Goal: Browse casually

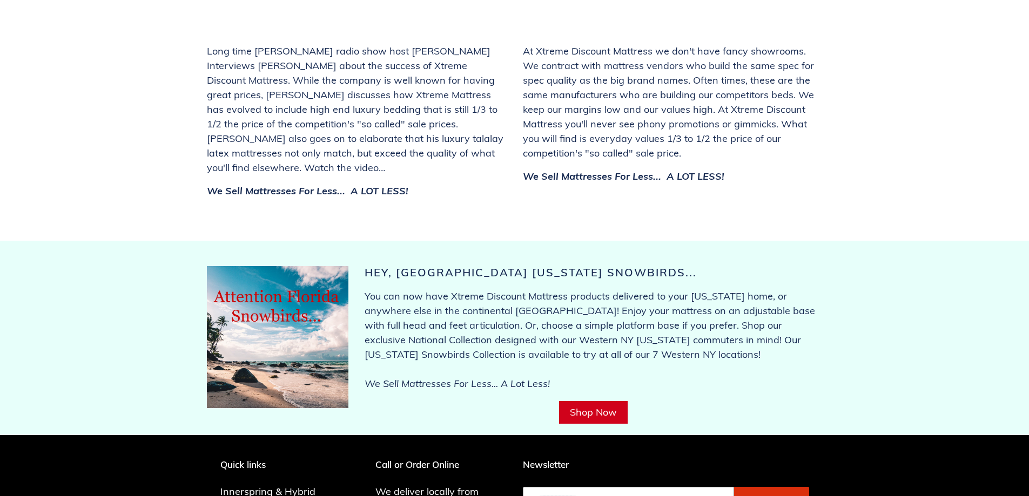
scroll to position [4071, 0]
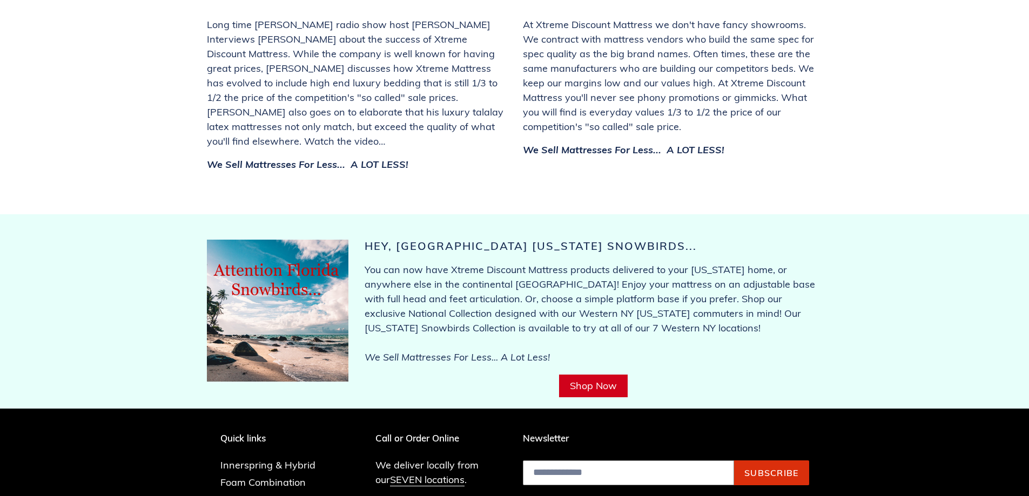
click at [592, 375] on link "Shop Now" at bounding box center [593, 386] width 69 height 23
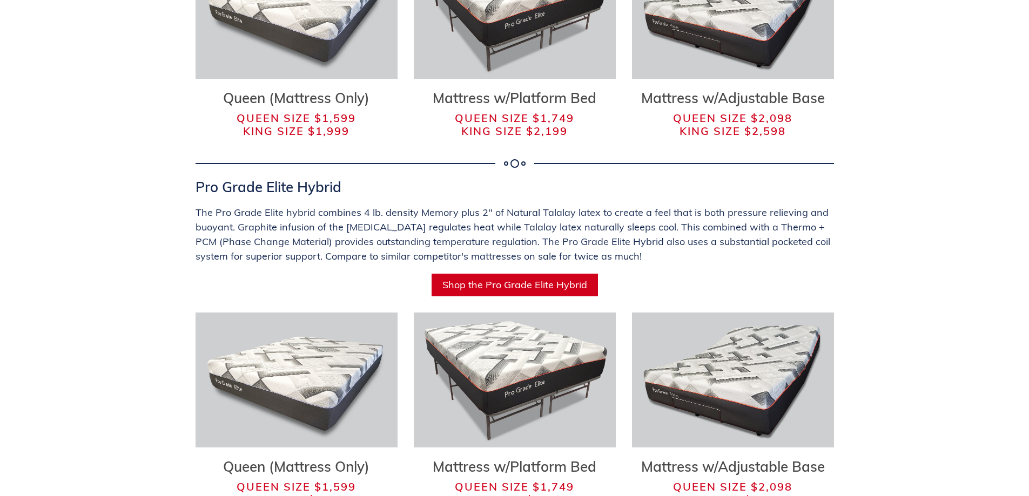
scroll to position [5976, 0]
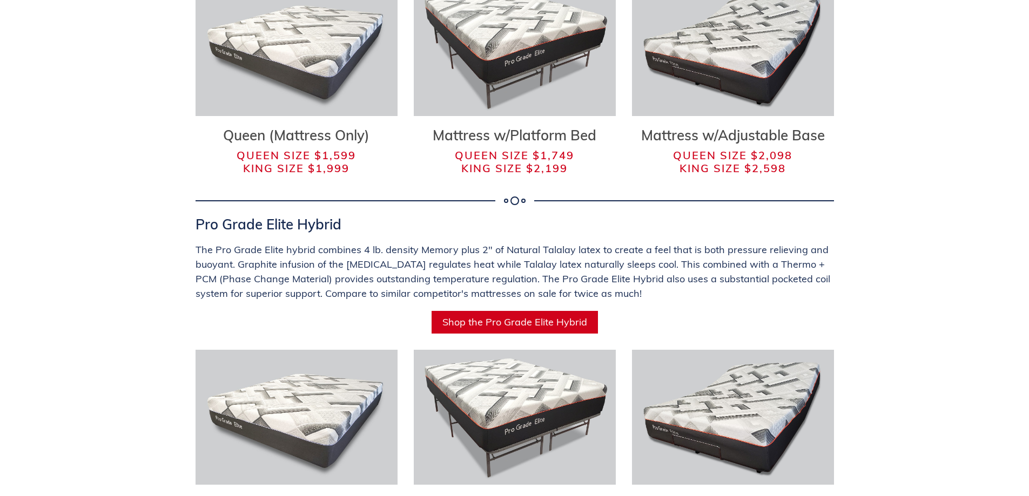
click at [733, 242] on p "The Pro Grade Elite hybrid combines 4 lb. density Memory plus 2" of Natural Tal…" at bounding box center [514, 271] width 638 height 58
click at [765, 242] on p "The Pro Grade Elite hybrid combines 4 lb. density Memory plus 2" of Natural Tal…" at bounding box center [514, 271] width 638 height 58
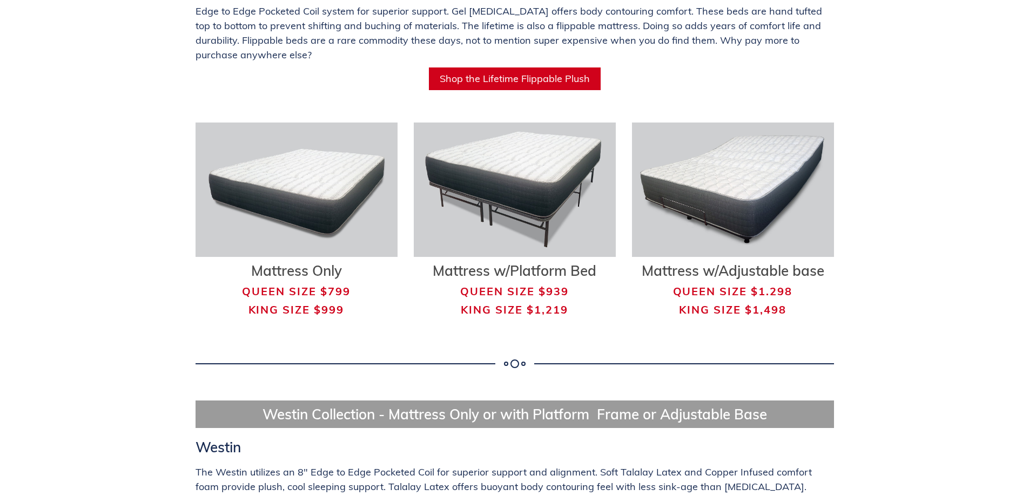
scroll to position [2682, 0]
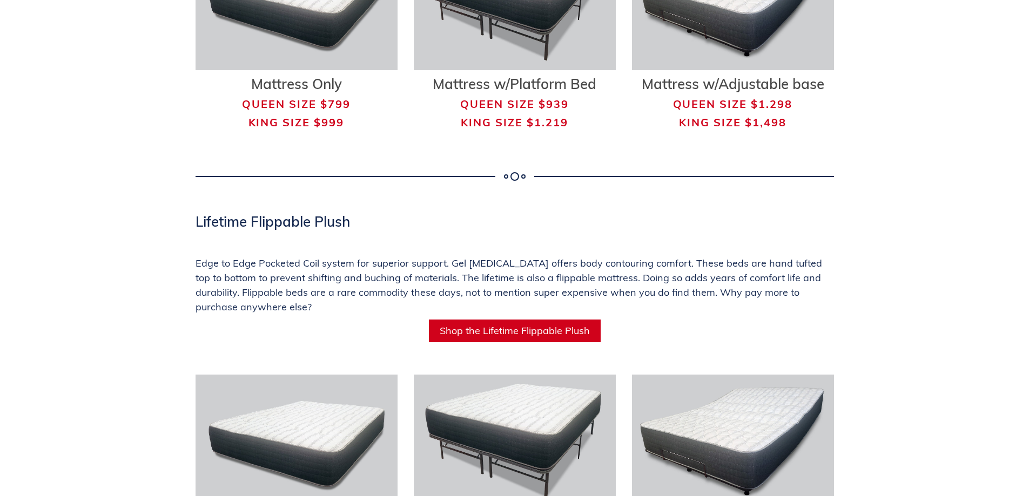
click at [514, 172] on icon at bounding box center [515, 176] width 22 height 9
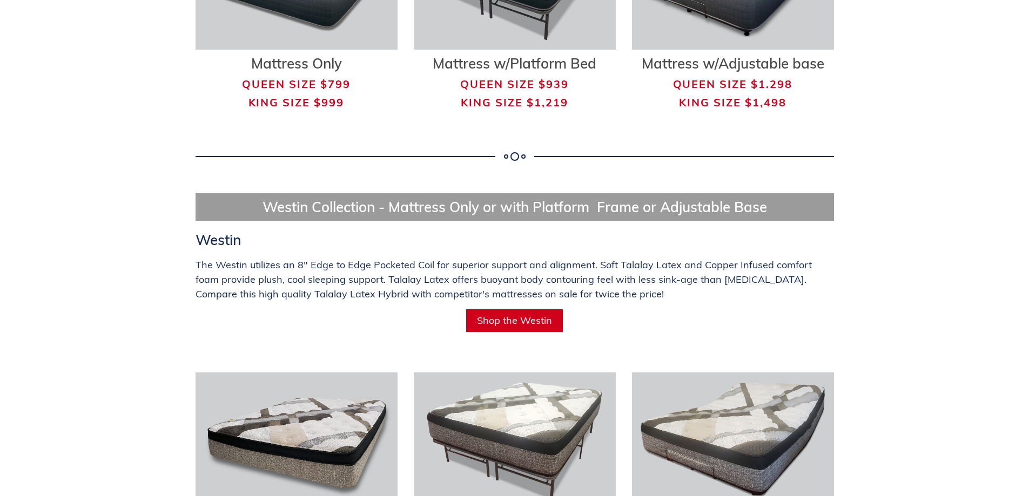
scroll to position [3410, 0]
